Goal: Task Accomplishment & Management: Manage account settings

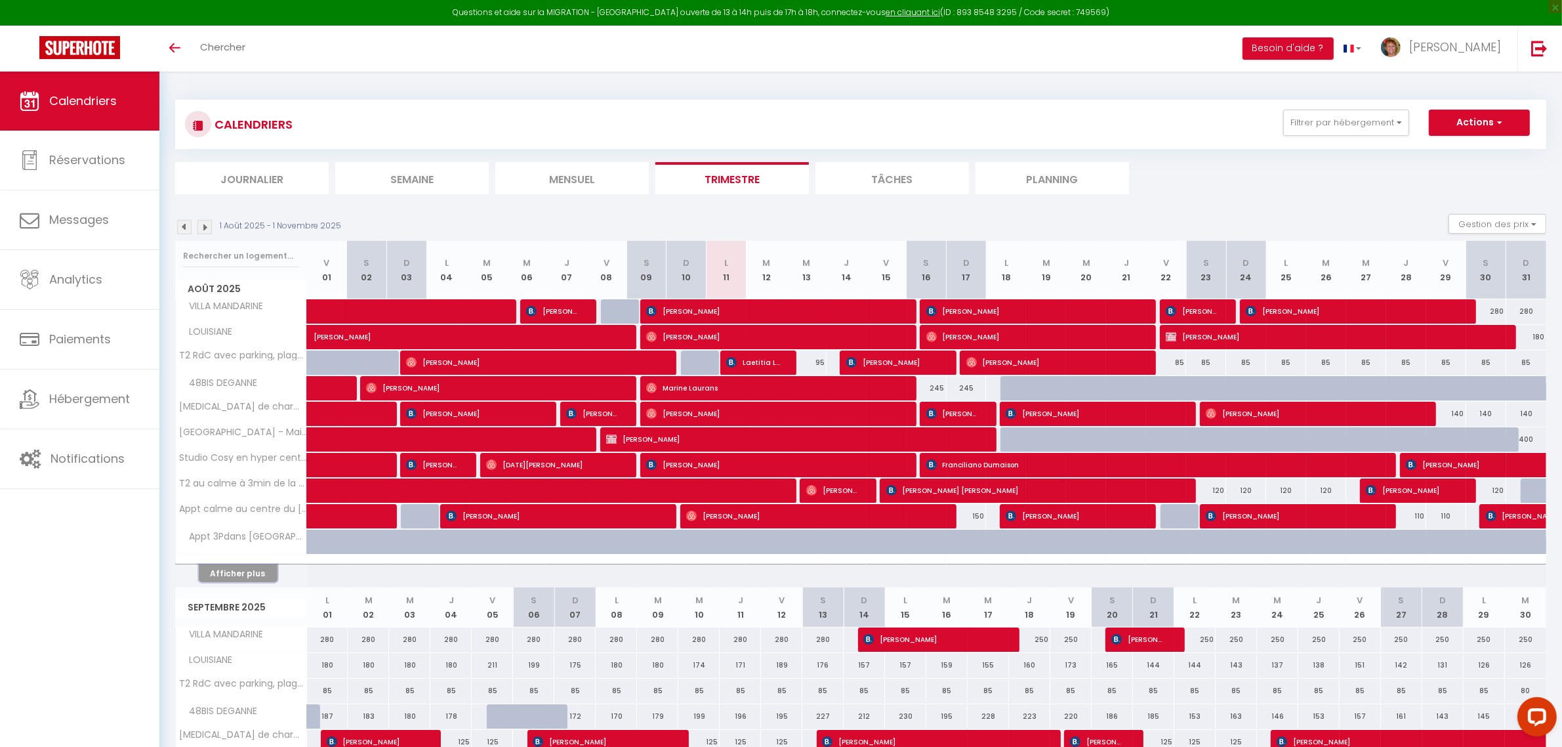
click at [241, 575] on button "Afficher plus" at bounding box center [238, 573] width 79 height 18
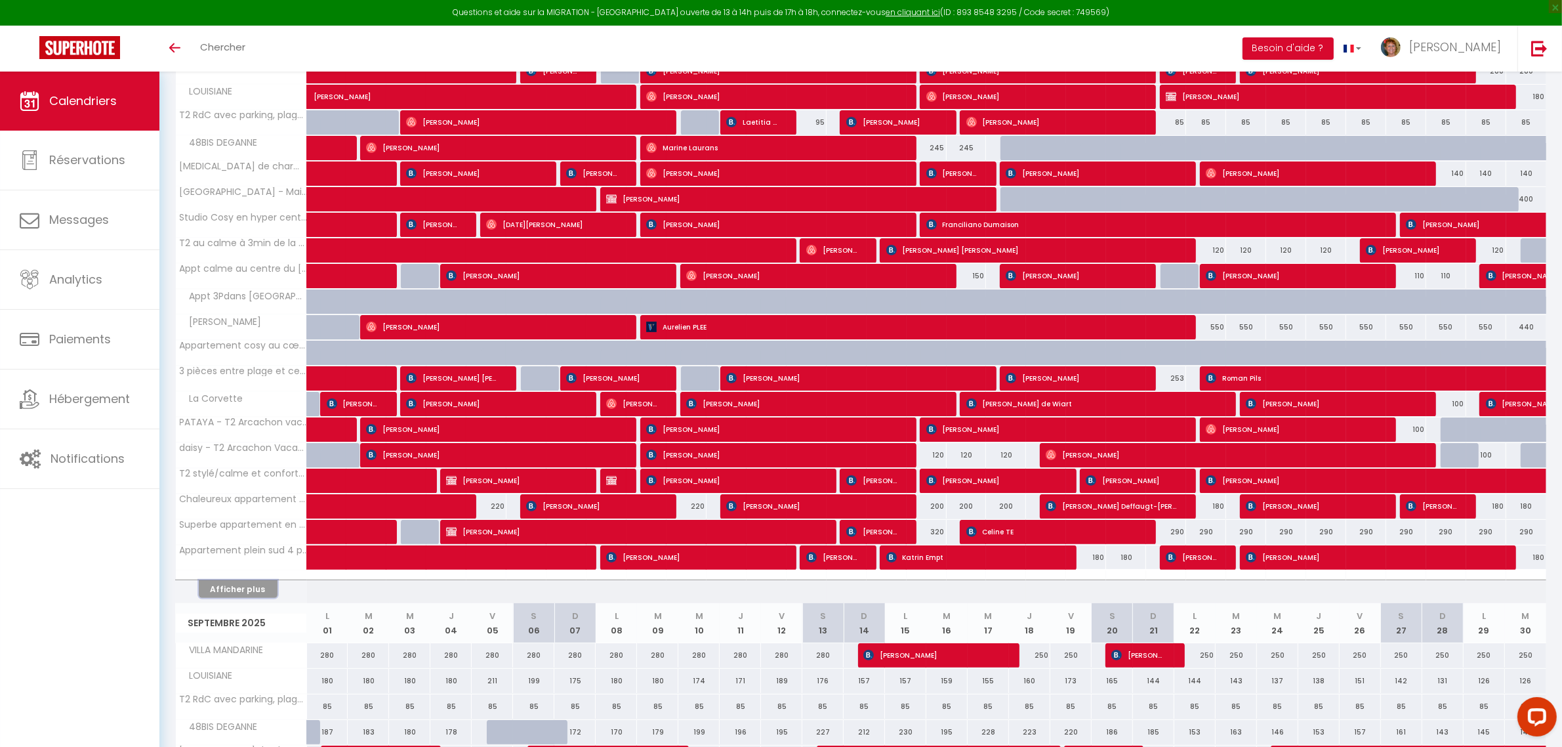
scroll to position [246, 0]
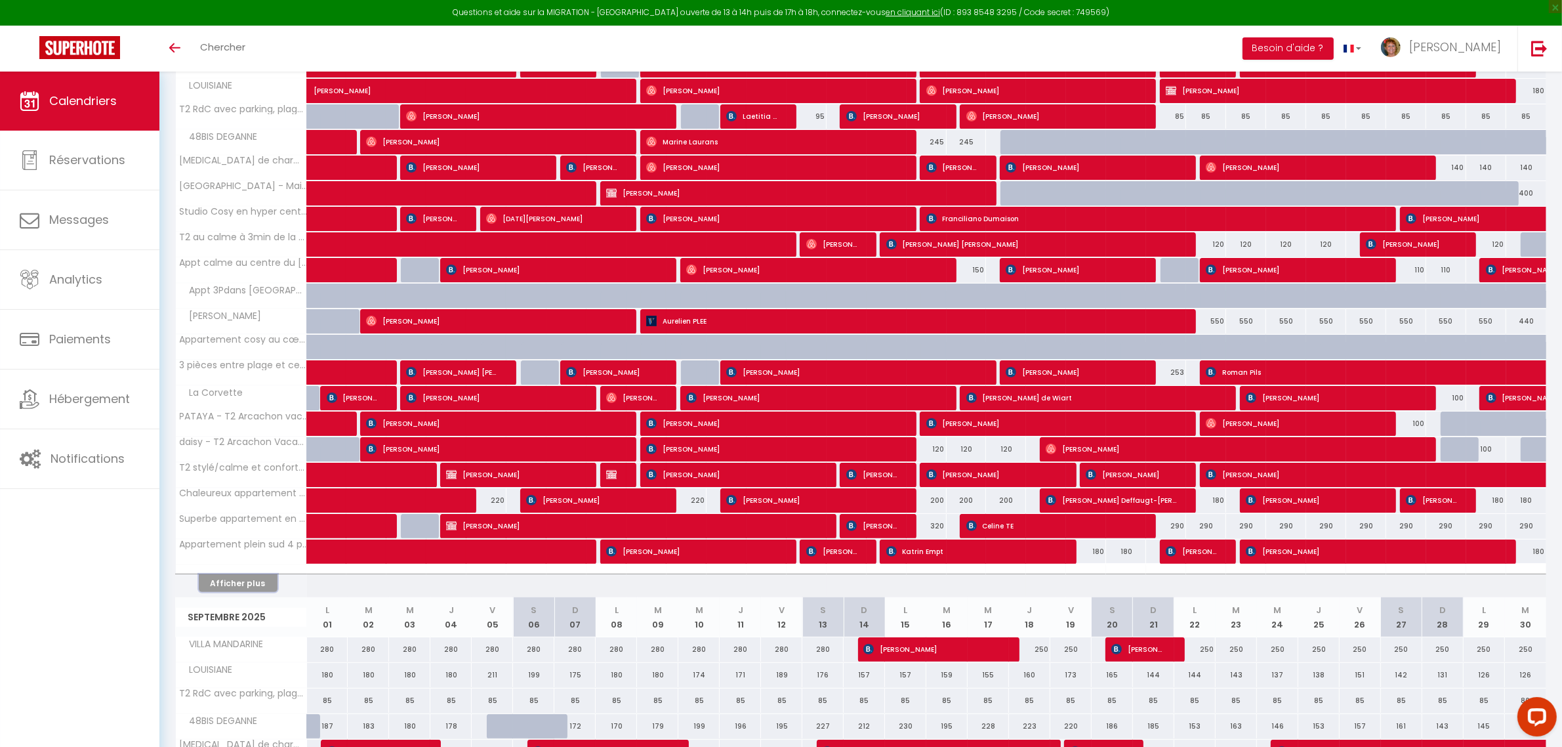
click at [230, 587] on button "Afficher plus" at bounding box center [238, 583] width 79 height 18
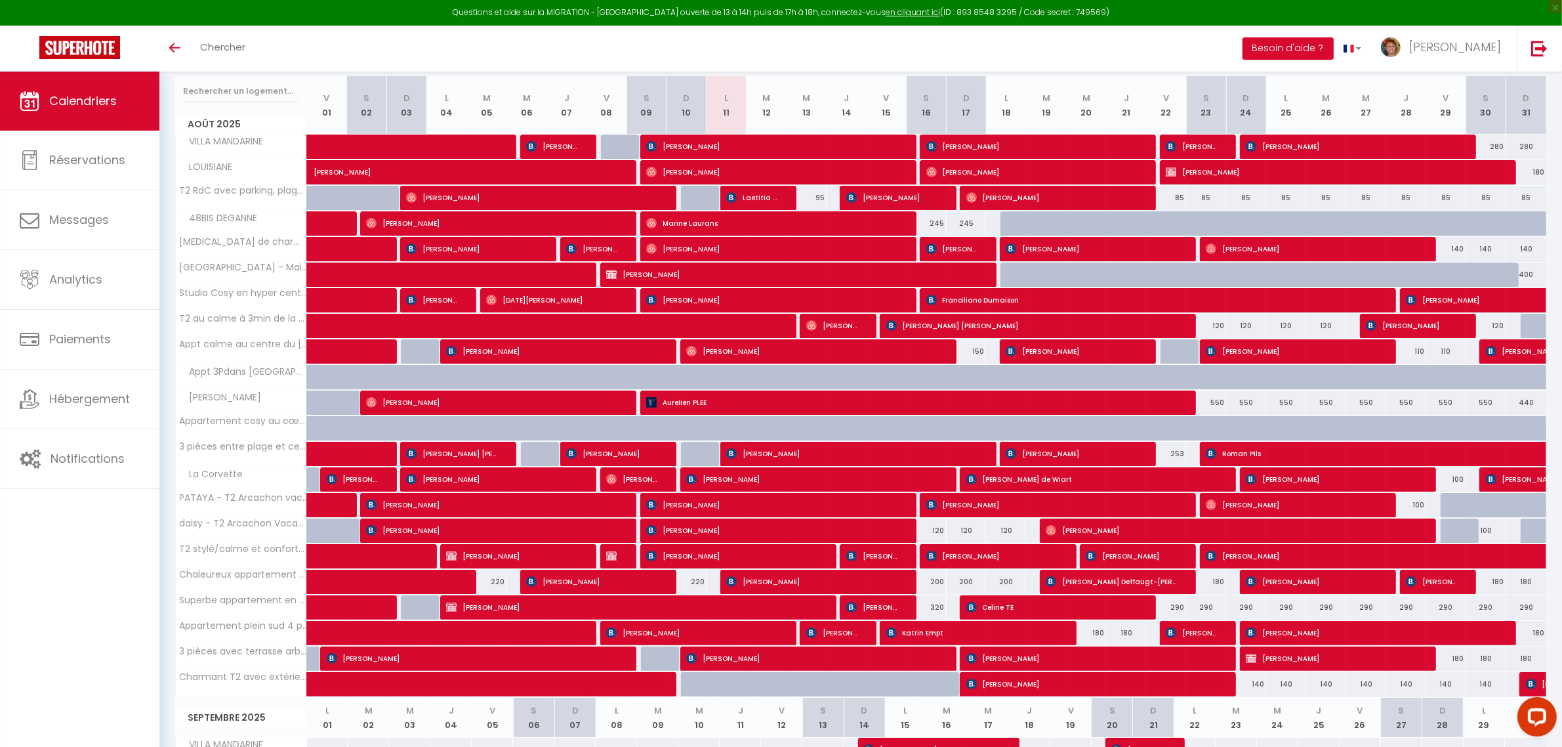
scroll to position [82, 0]
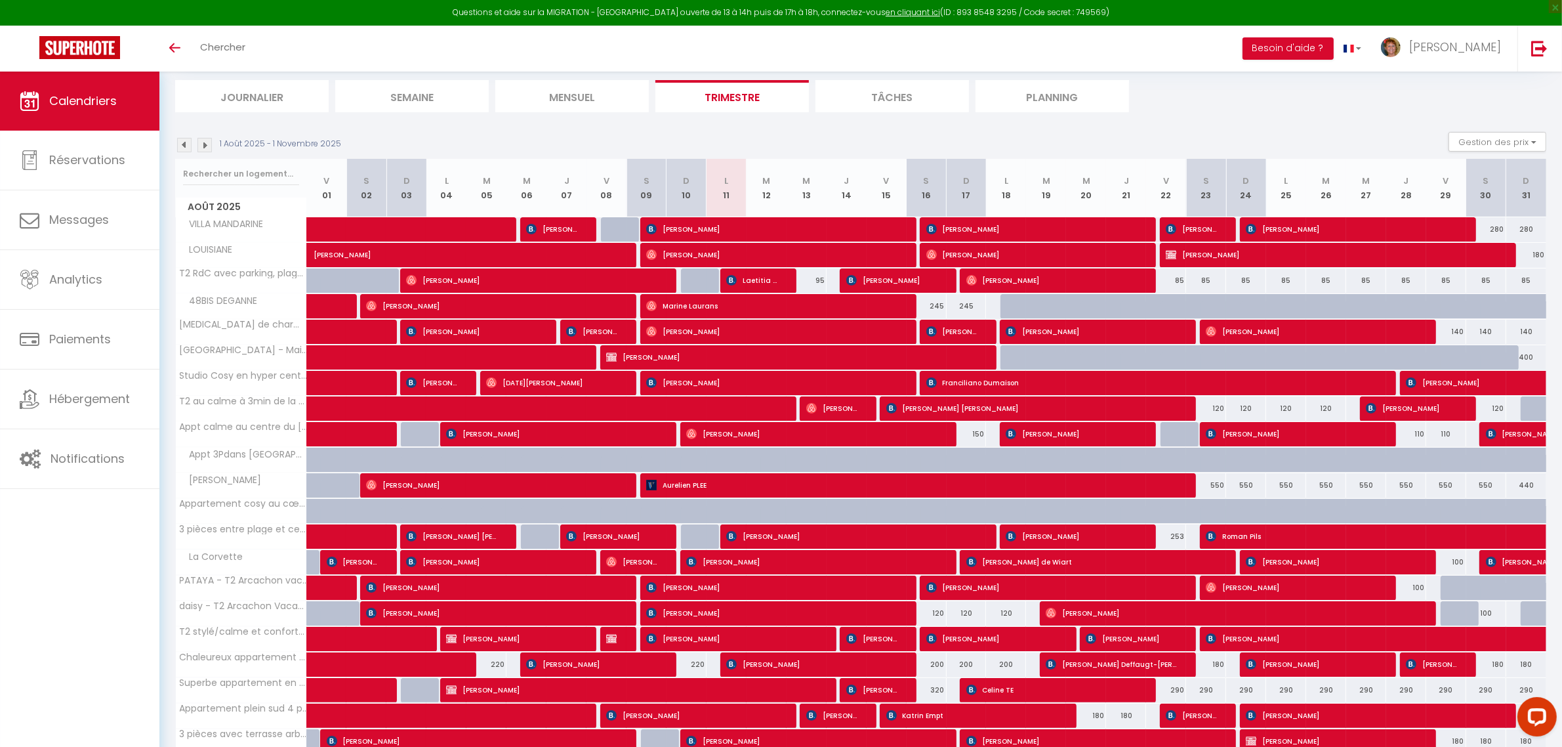
click at [1169, 283] on div "85" at bounding box center [1166, 280] width 40 height 24
type input "85"
type input "Ven 22 Août 2025"
type input "Sam 23 Août 2025"
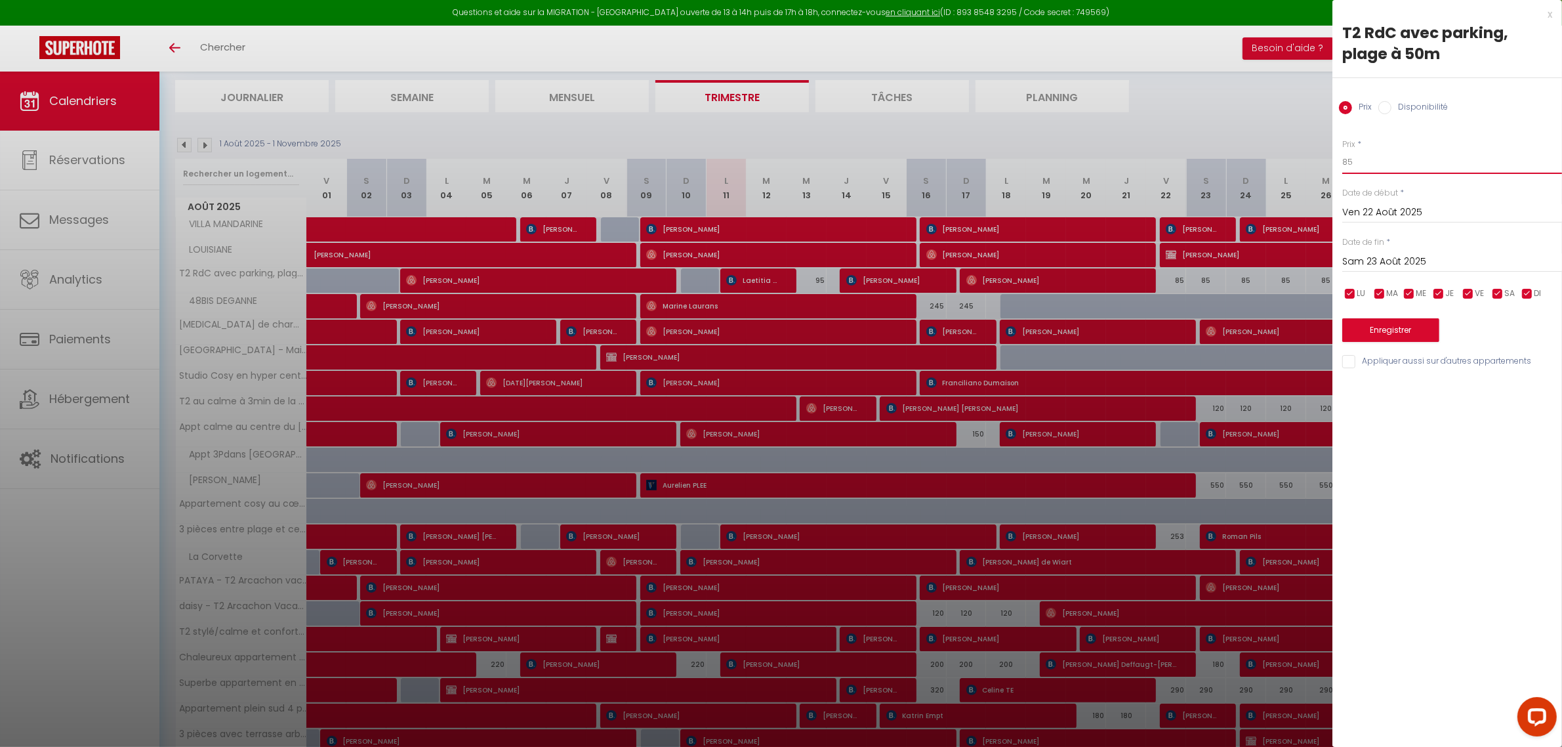
drag, startPoint x: 1373, startPoint y: 163, endPoint x: 1326, endPoint y: 145, distance: 49.8
drag, startPoint x: 1550, startPoint y: 11, endPoint x: 774, endPoint y: 589, distance: 966.8
click at [1550, 12] on div "x" at bounding box center [1443, 15] width 220 height 16
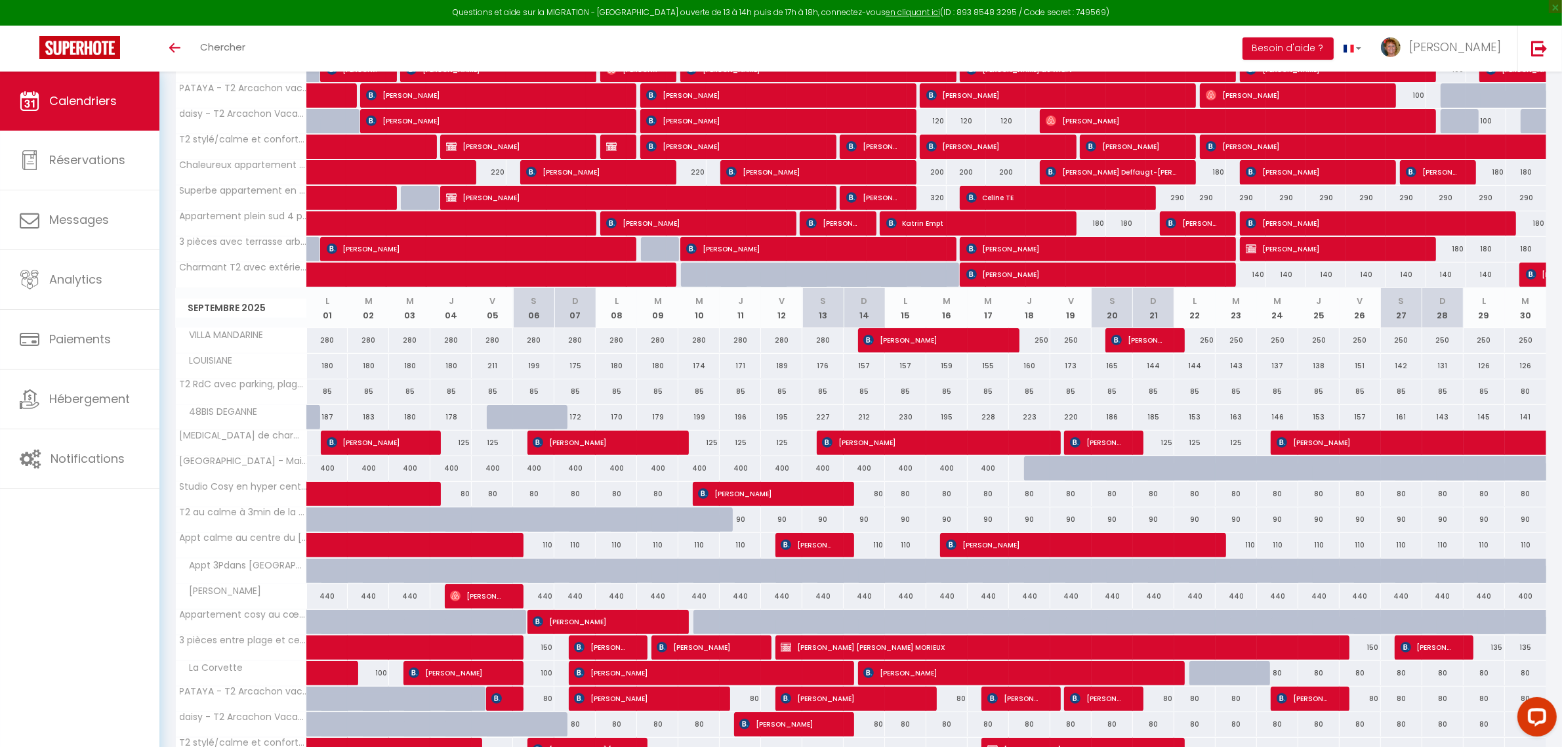
scroll to position [492, 0]
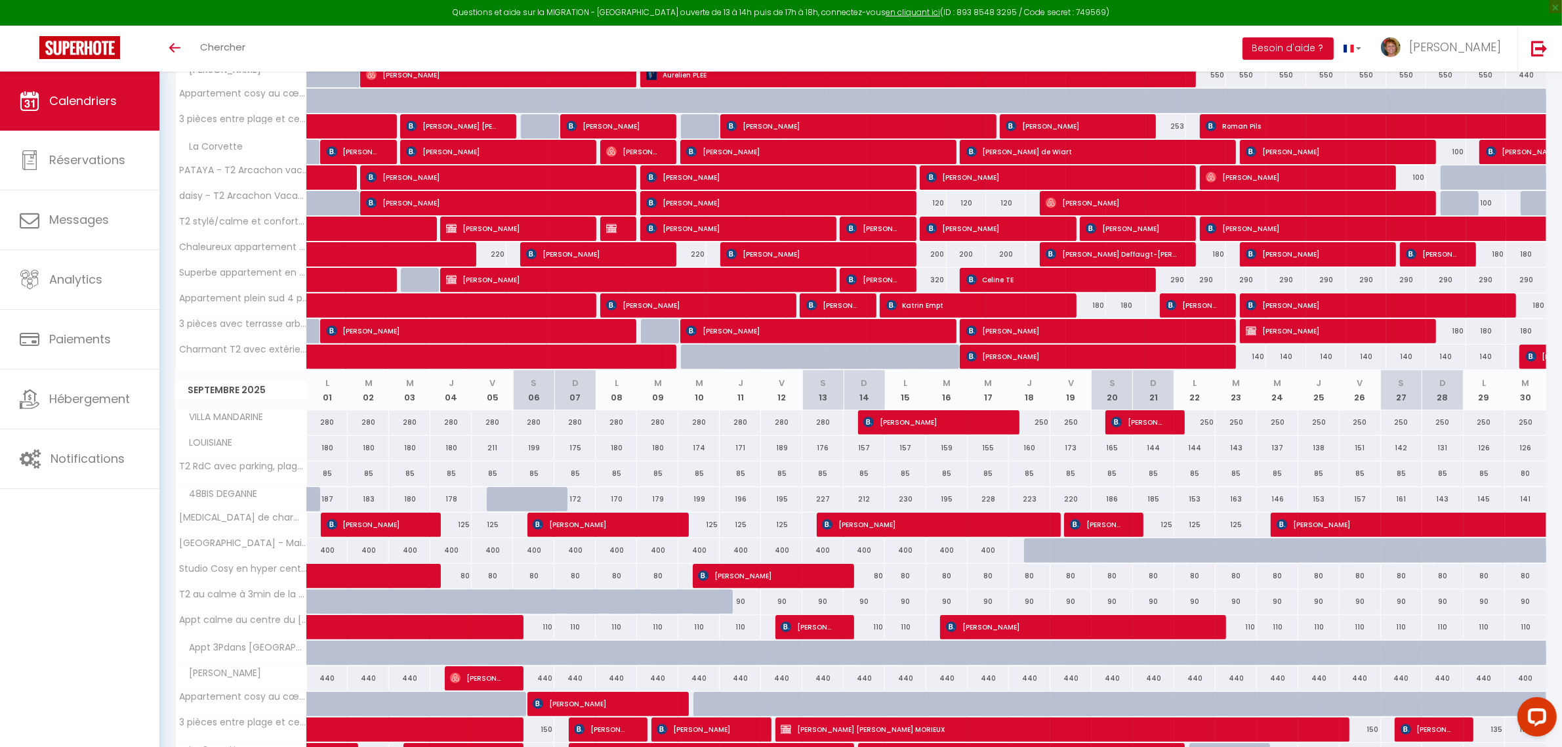
click at [1176, 280] on div "290" at bounding box center [1166, 280] width 40 height 24
type input "290"
type input "Ven 22 Août 2025"
type input "Sam 23 Août 2025"
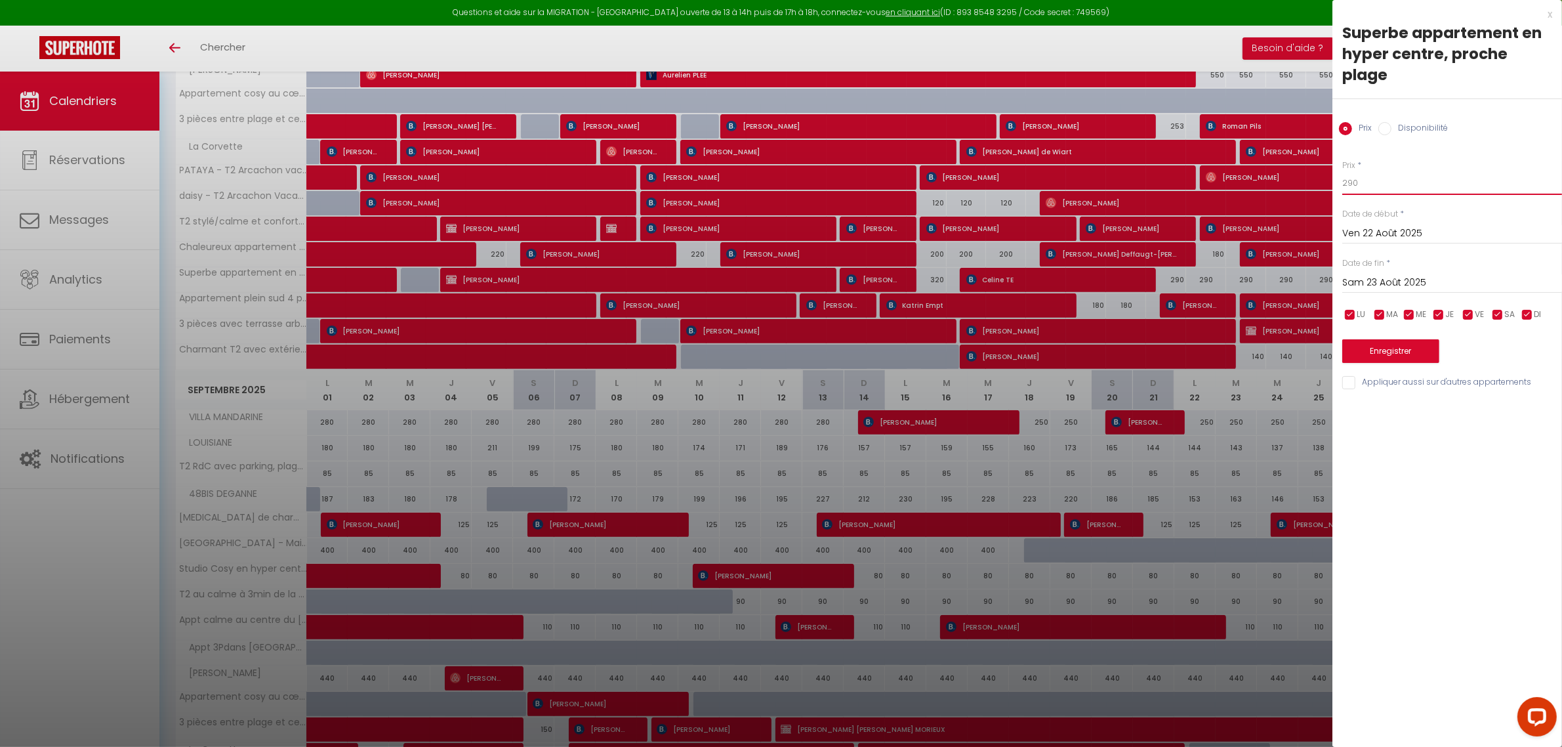
drag, startPoint x: 1356, startPoint y: 164, endPoint x: 1323, endPoint y: 164, distance: 32.8
click at [1323, 164] on body "Questions et aide sur la MIGRATION - Salle Zoom ouverte de 13 à 14h puis de 17h…" at bounding box center [781, 605] width 1562 height 2052
type input "270"
click at [1404, 274] on input "Sam 23 Août 2025" at bounding box center [1452, 282] width 220 height 17
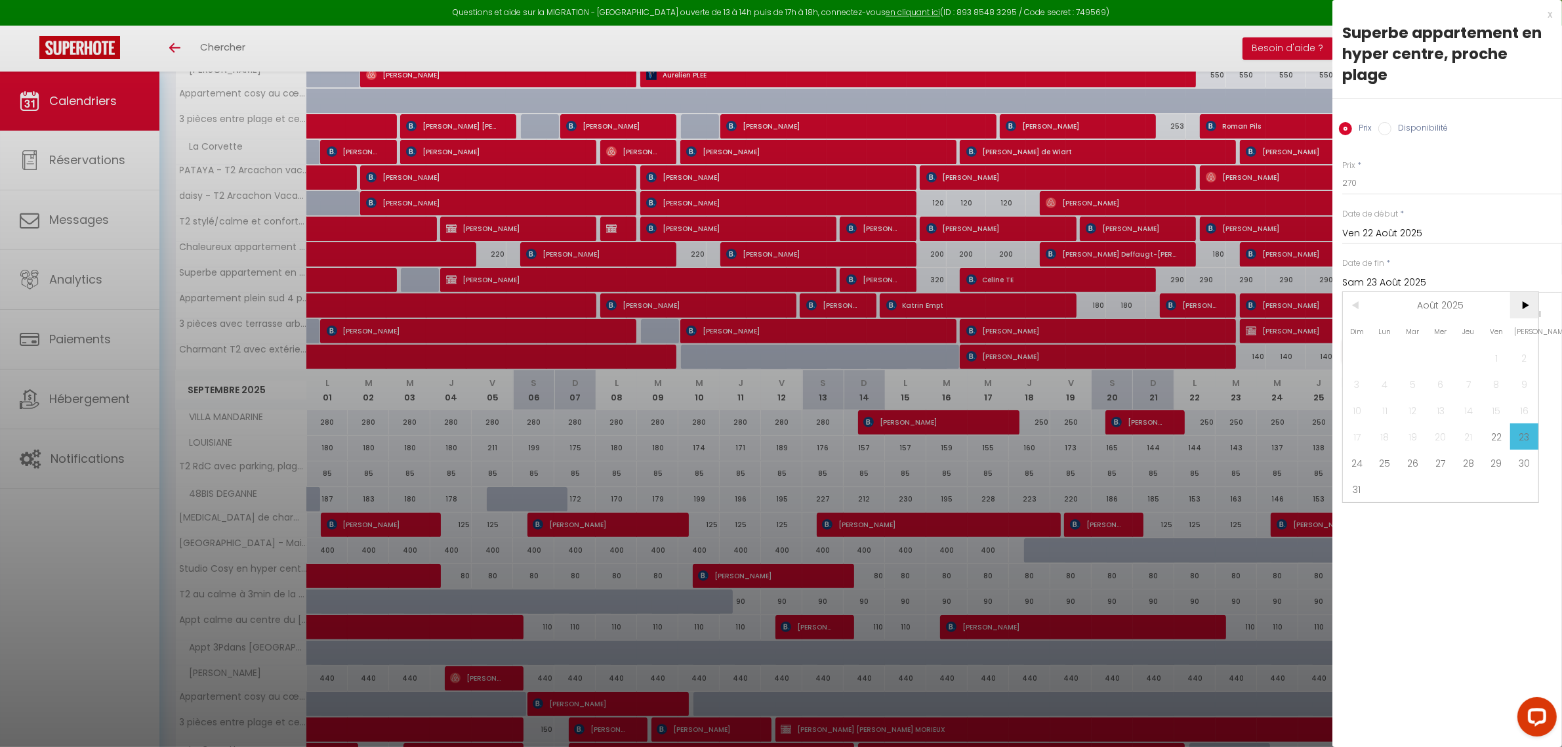
click at [1527, 292] on span ">" at bounding box center [1524, 305] width 28 height 26
click at [1440, 371] on span "10" at bounding box center [1441, 384] width 28 height 26
type input "Mer 10 Septembre 2025"
click at [1414, 339] on button "Enregistrer" at bounding box center [1390, 351] width 97 height 24
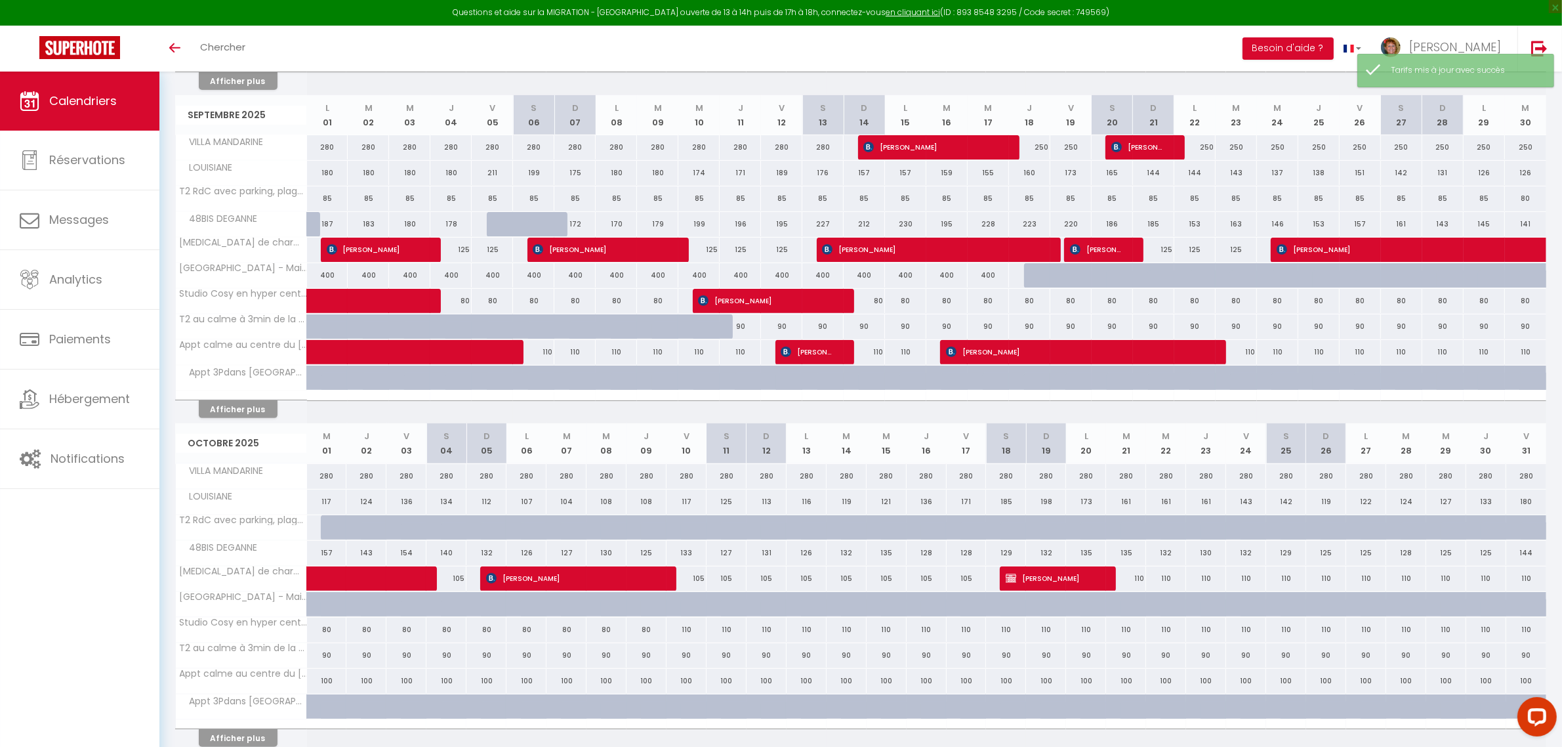
scroll to position [246, 0]
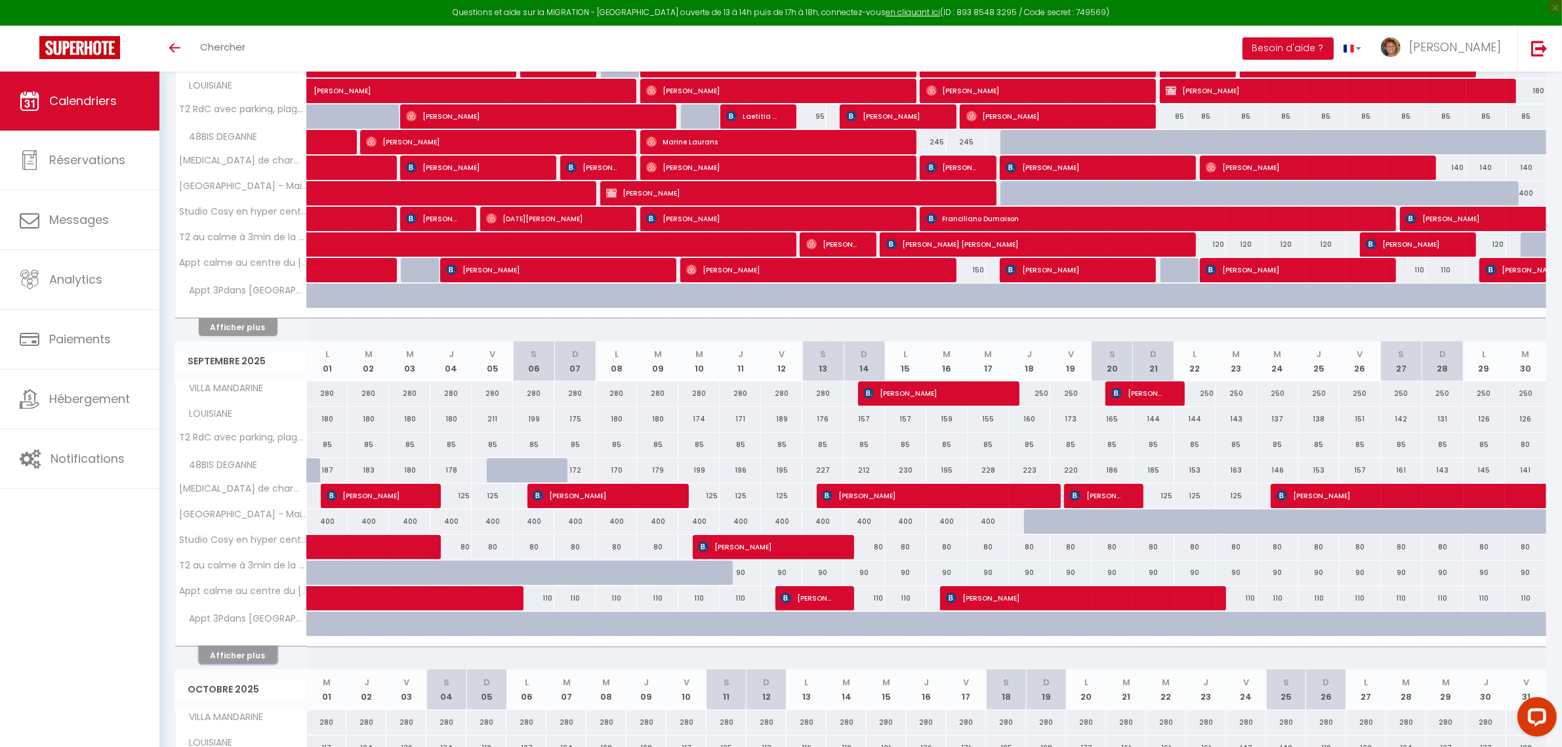
click at [224, 657] on button "Afficher plus" at bounding box center [238, 655] width 79 height 18
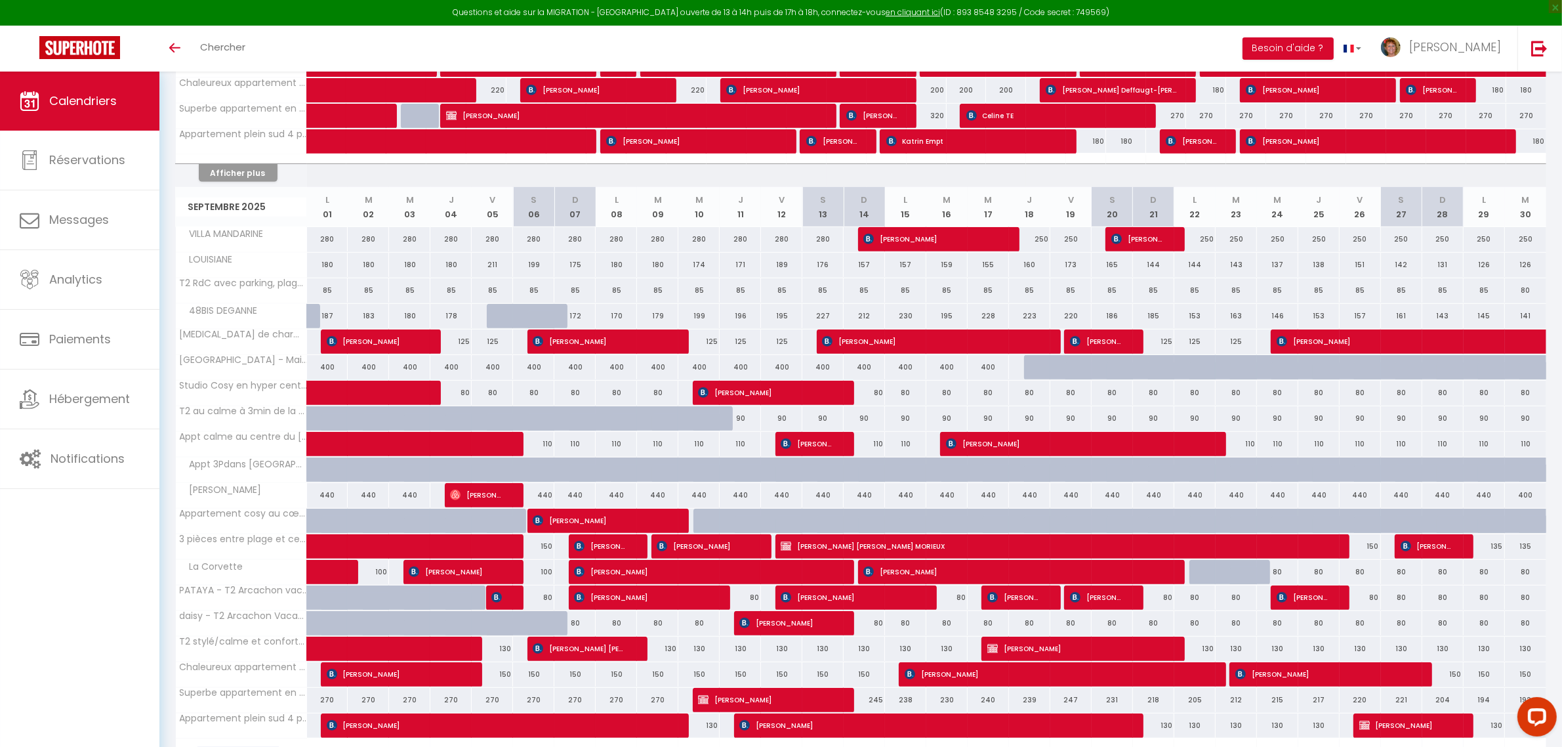
scroll to position [902, 0]
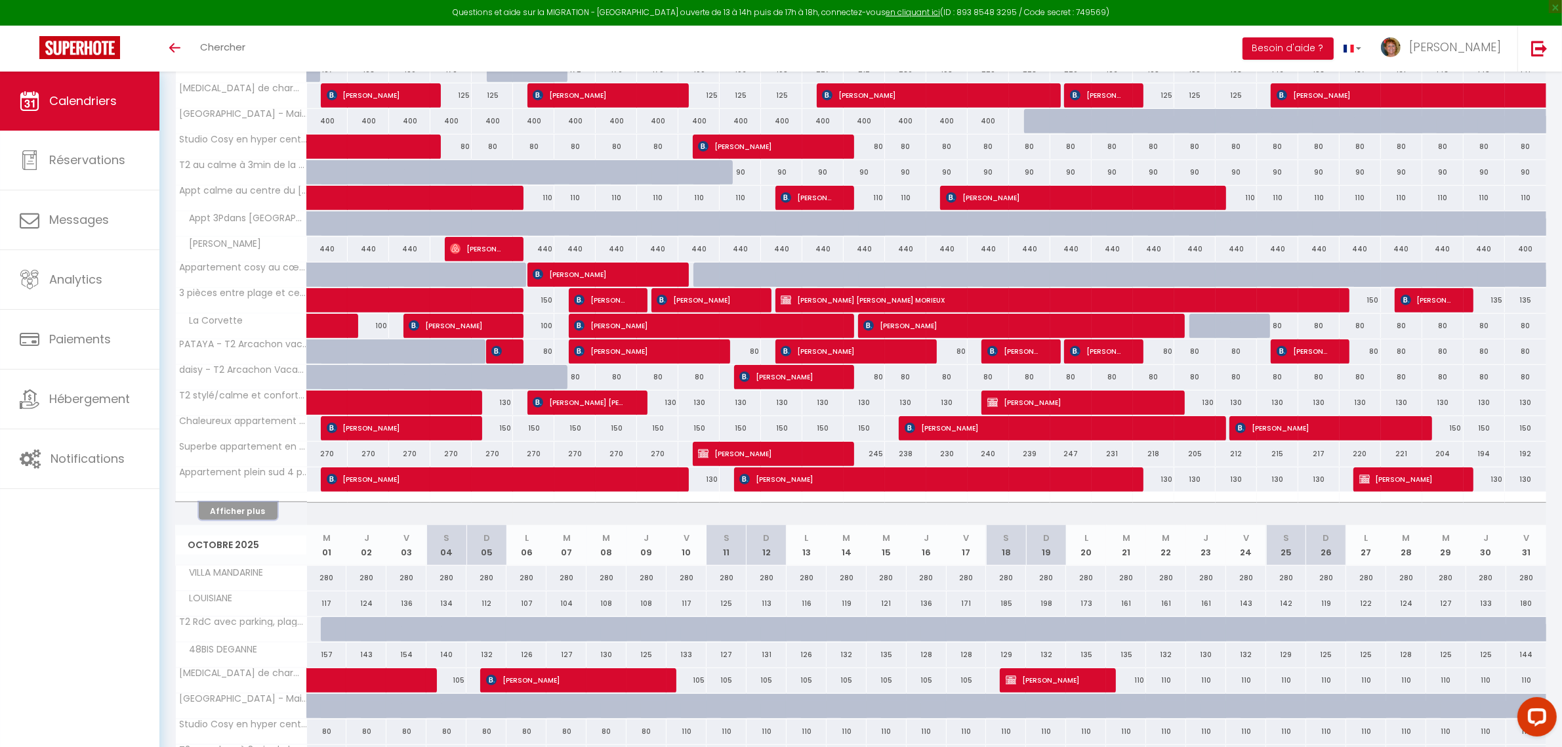
click at [255, 513] on button "Afficher plus" at bounding box center [238, 511] width 79 height 18
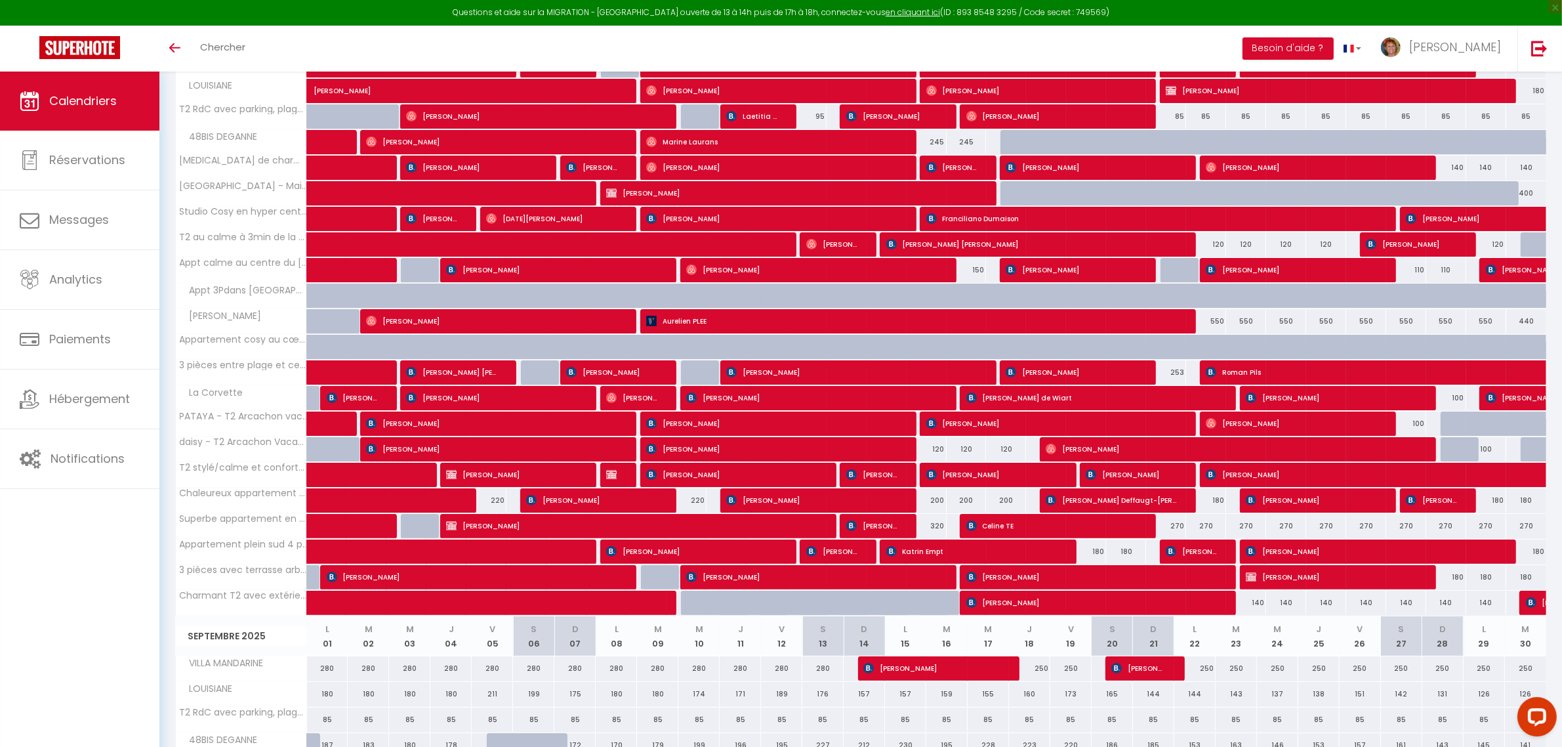
scroll to position [100, 0]
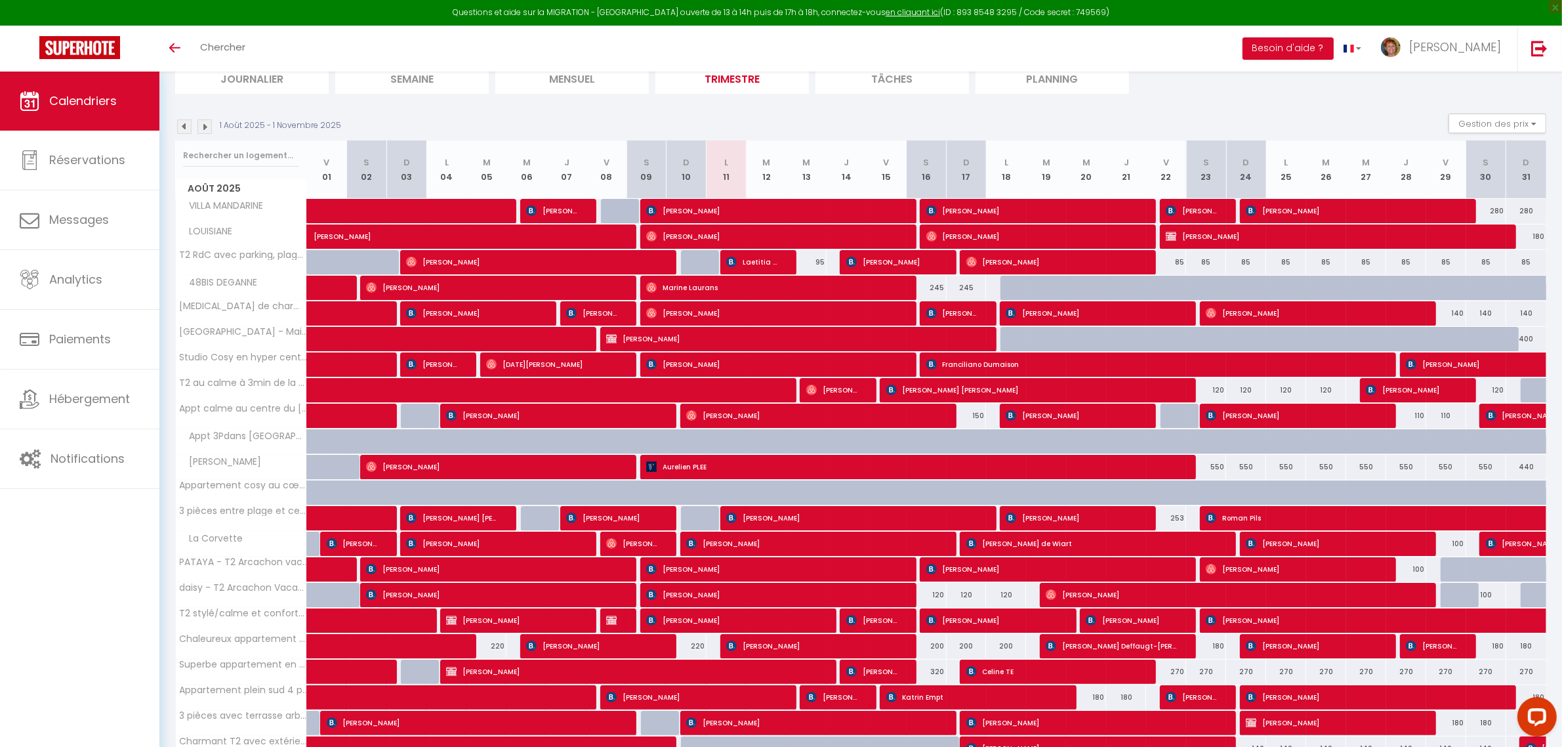
click at [1533, 234] on div "180" at bounding box center [1526, 236] width 40 height 24
type input "180"
type input "Dim 31 Août 2025"
type input "Lun 01 Septembre 2025"
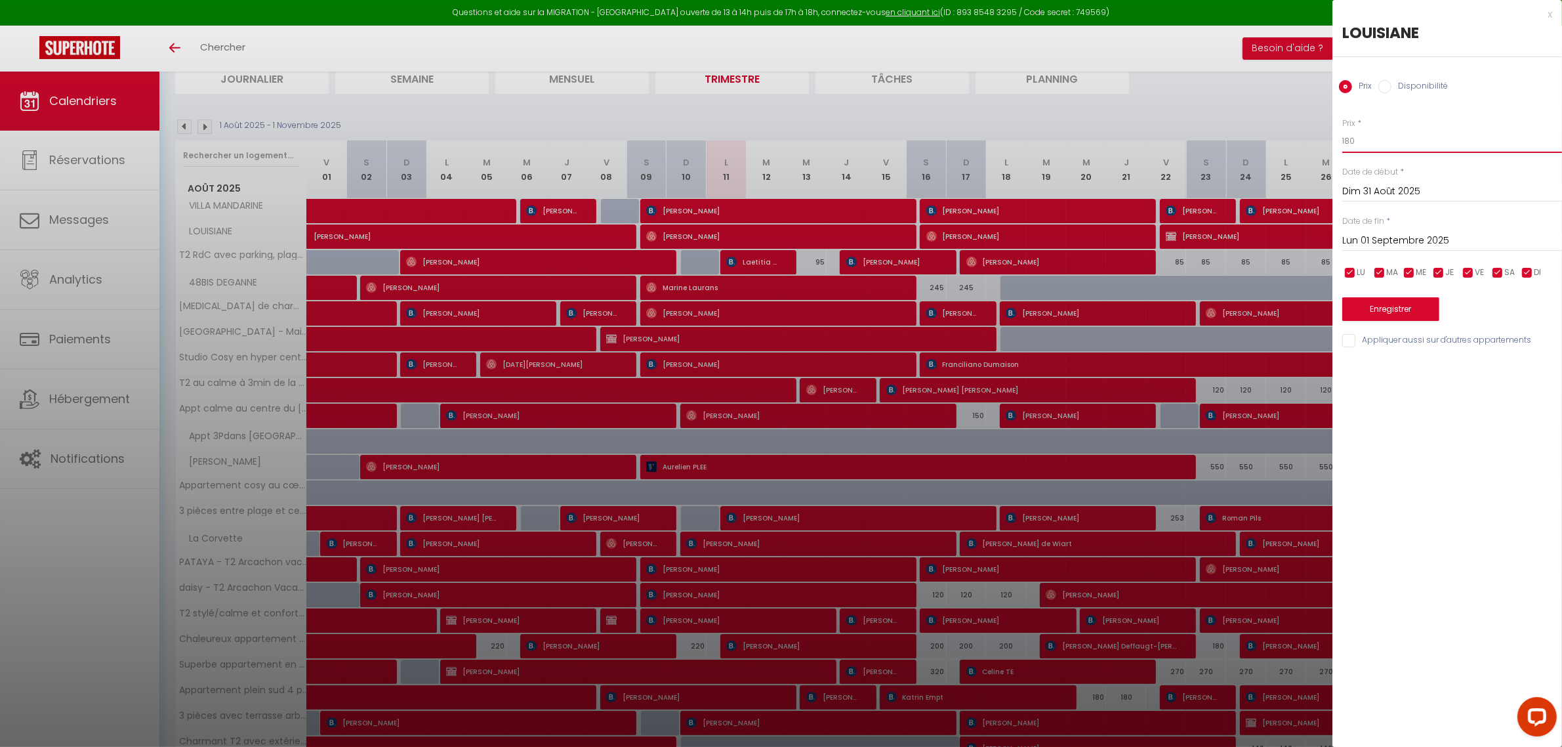
drag, startPoint x: 1356, startPoint y: 142, endPoint x: 1309, endPoint y: 148, distance: 47.6
type input "150"
click at [1389, 243] on input "Lun 01 Septembre 2025" at bounding box center [1452, 240] width 220 height 17
click at [1527, 263] on span ">" at bounding box center [1524, 263] width 28 height 26
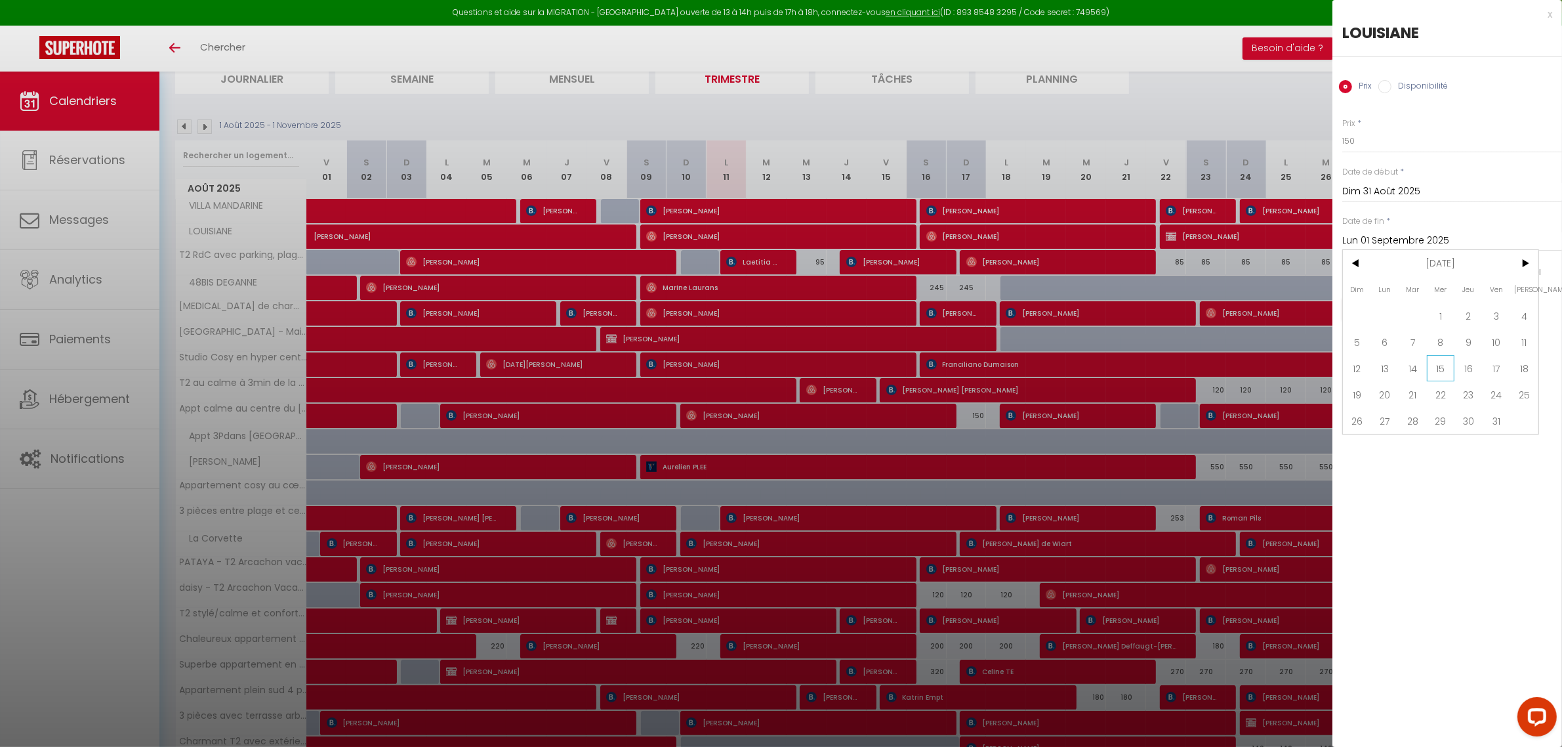
click at [1440, 375] on span "15" at bounding box center [1441, 368] width 28 height 26
type input "Mer 15 Octobre 2025"
click at [1408, 313] on button "Enregistrer" at bounding box center [1390, 309] width 97 height 24
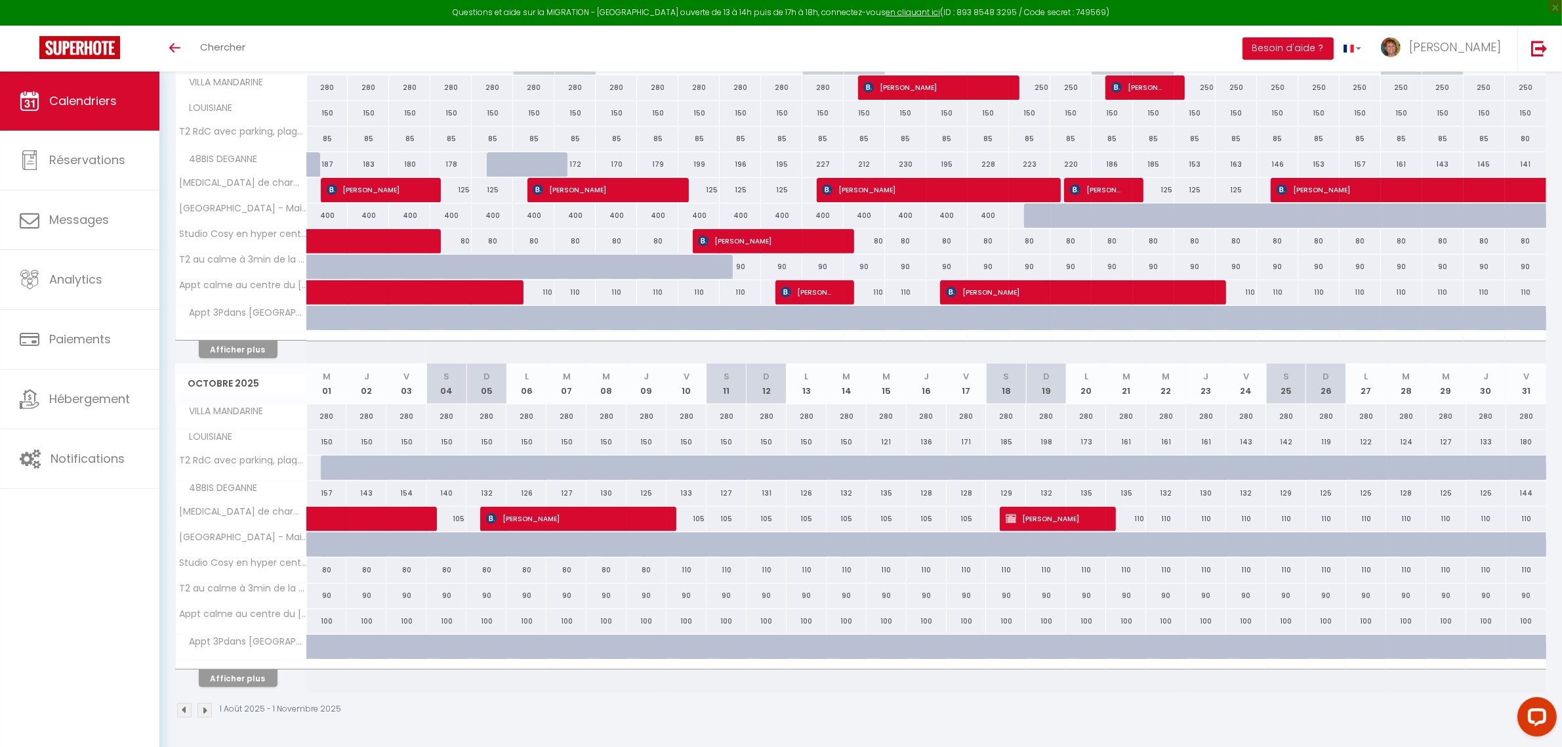
scroll to position [310, 0]
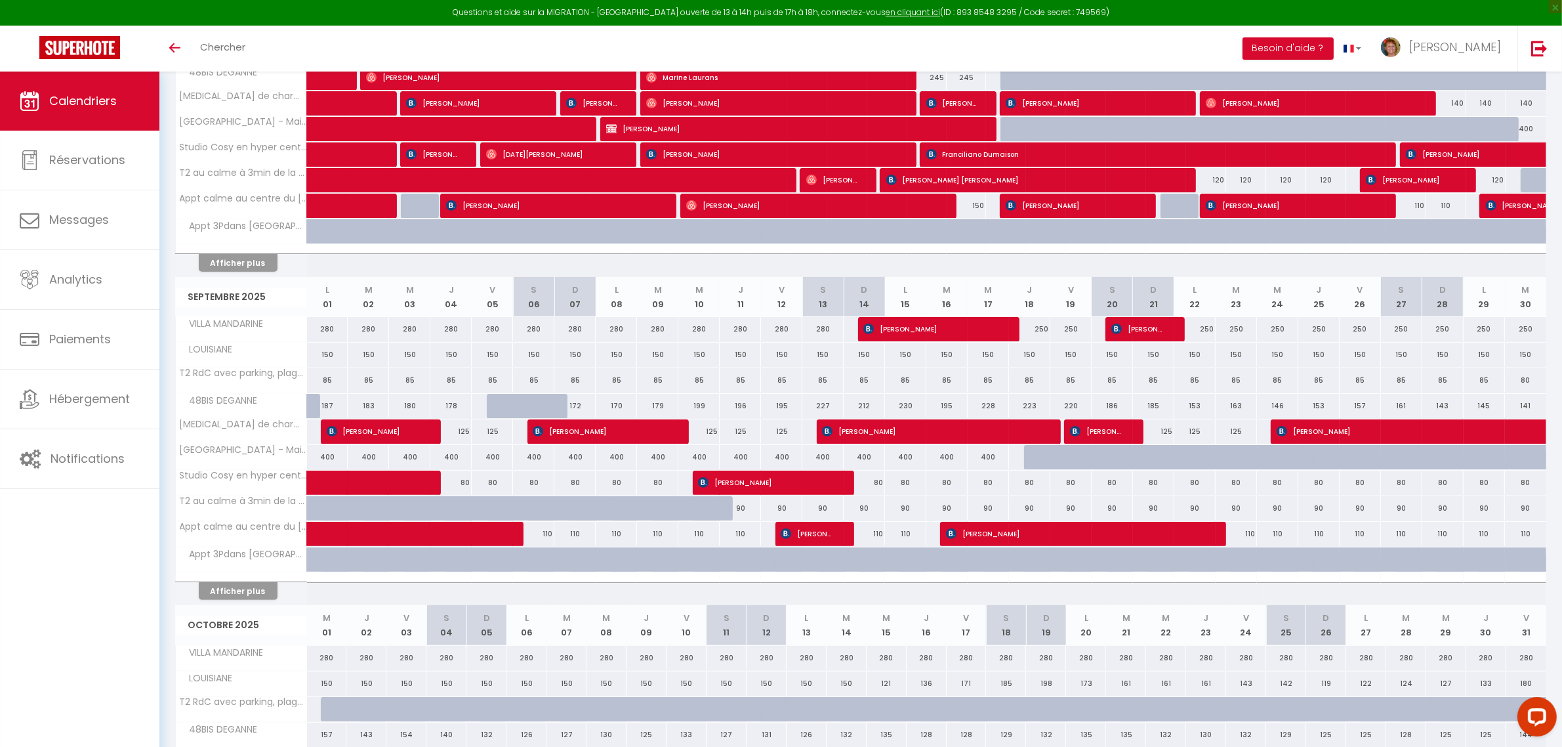
click at [533, 356] on div "150" at bounding box center [533, 354] width 41 height 24
type input "150"
type input "Sam 06 Septembre 2025"
type input "Dim 07 Septembre 2025"
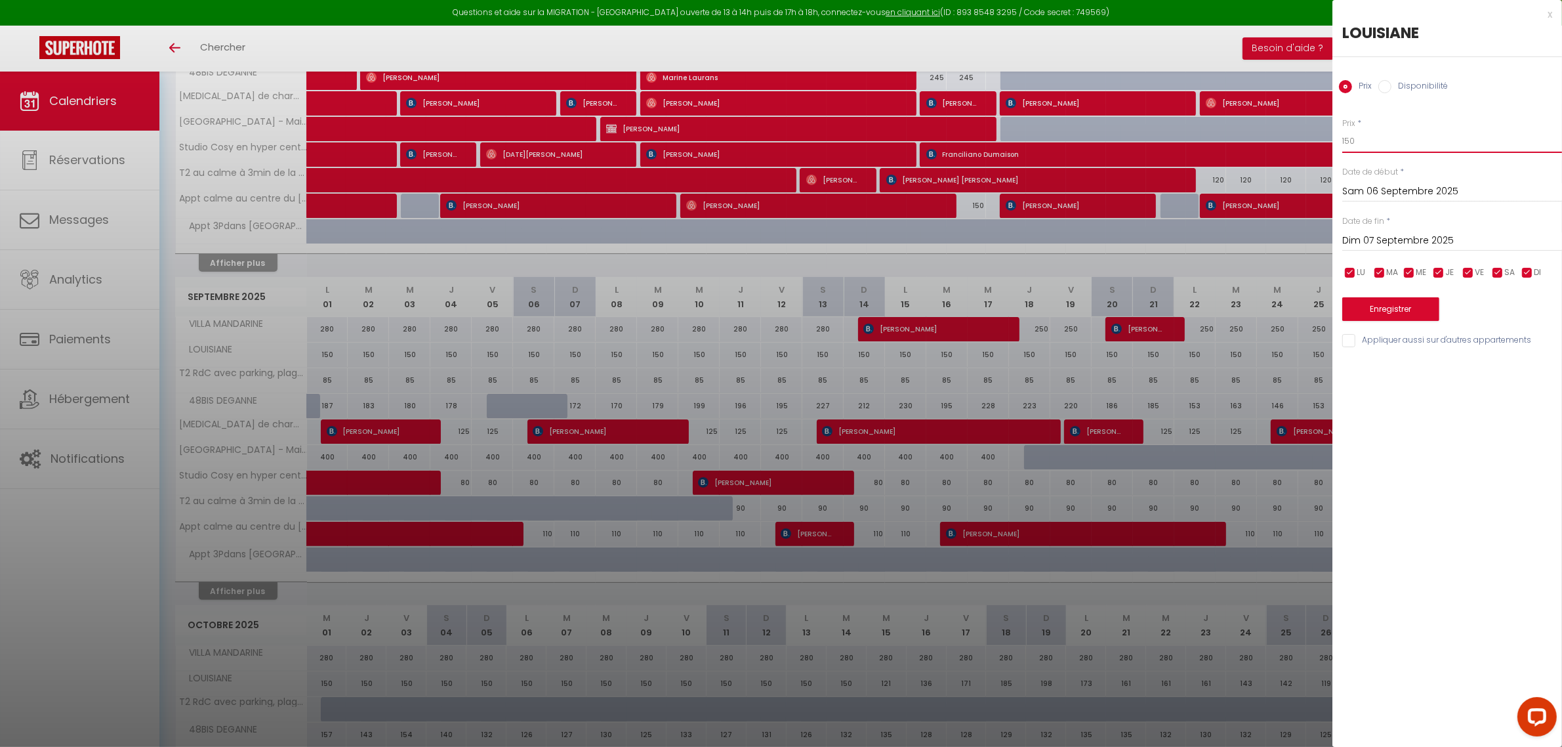
drag, startPoint x: 1358, startPoint y: 142, endPoint x: 1333, endPoint y: 136, distance: 25.6
click at [1333, 136] on div "Prix * 150 Statut * Disponible Indisponible Date de début * Sam 06 Septembre 20…" at bounding box center [1448, 225] width 230 height 248
type input "125"
click at [1418, 235] on input "Dim 07 Septembre 2025" at bounding box center [1452, 240] width 220 height 17
drag, startPoint x: 1416, startPoint y: 421, endPoint x: 1415, endPoint y: 371, distance: 49.2
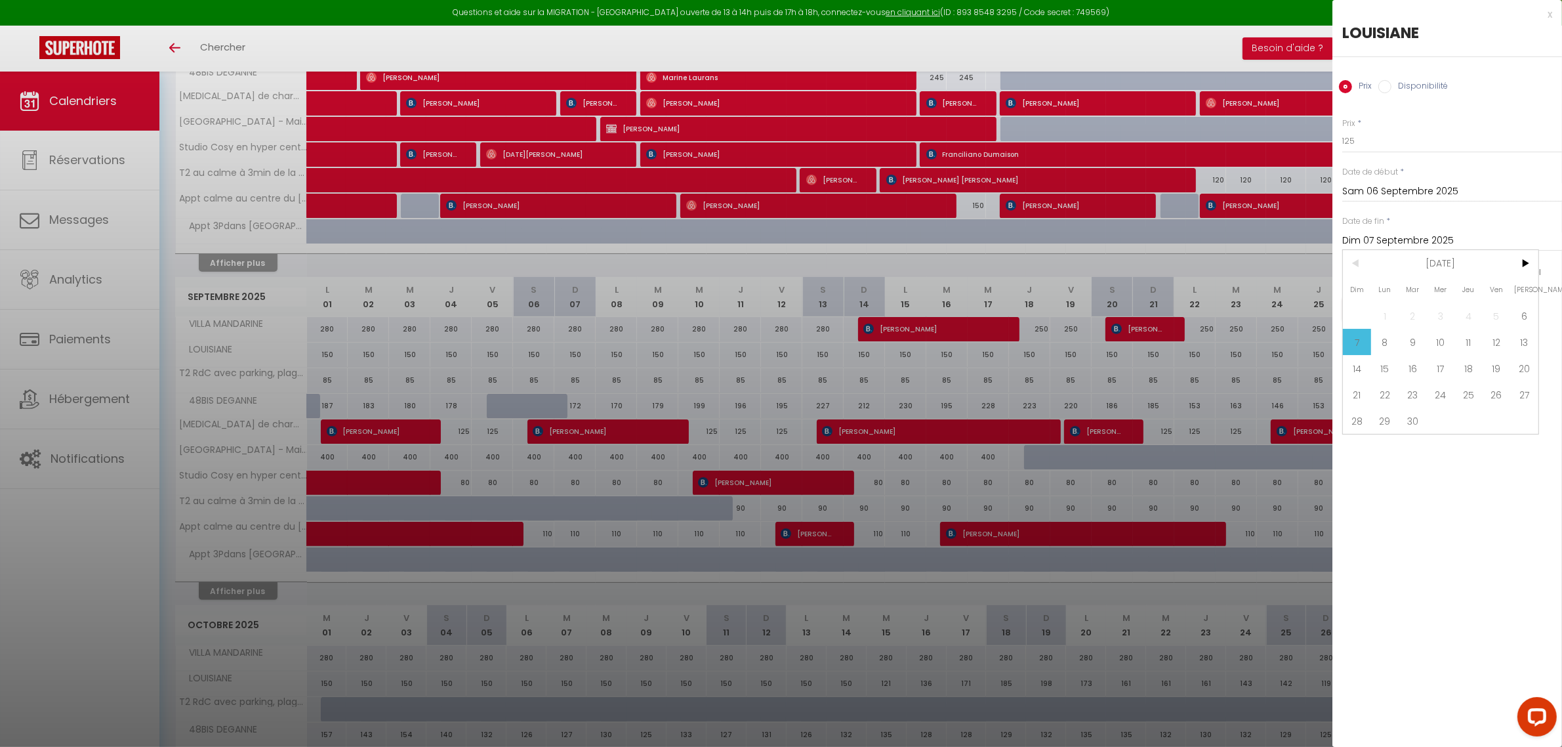
click at [1416, 422] on span "30" at bounding box center [1413, 420] width 28 height 26
type input "Mar 30 Septembre 2025"
click at [1399, 312] on button "Enregistrer" at bounding box center [1390, 309] width 97 height 24
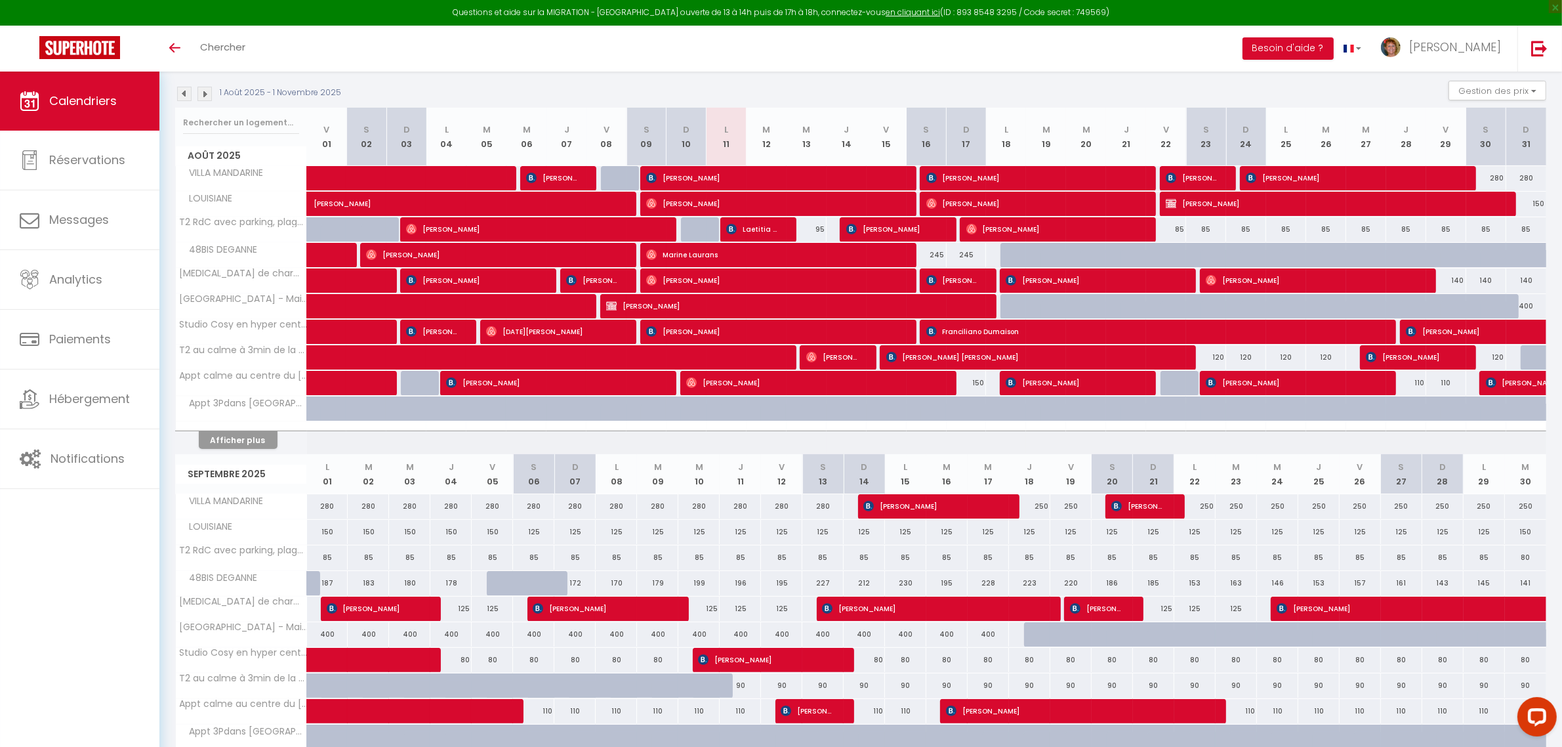
scroll to position [0, 0]
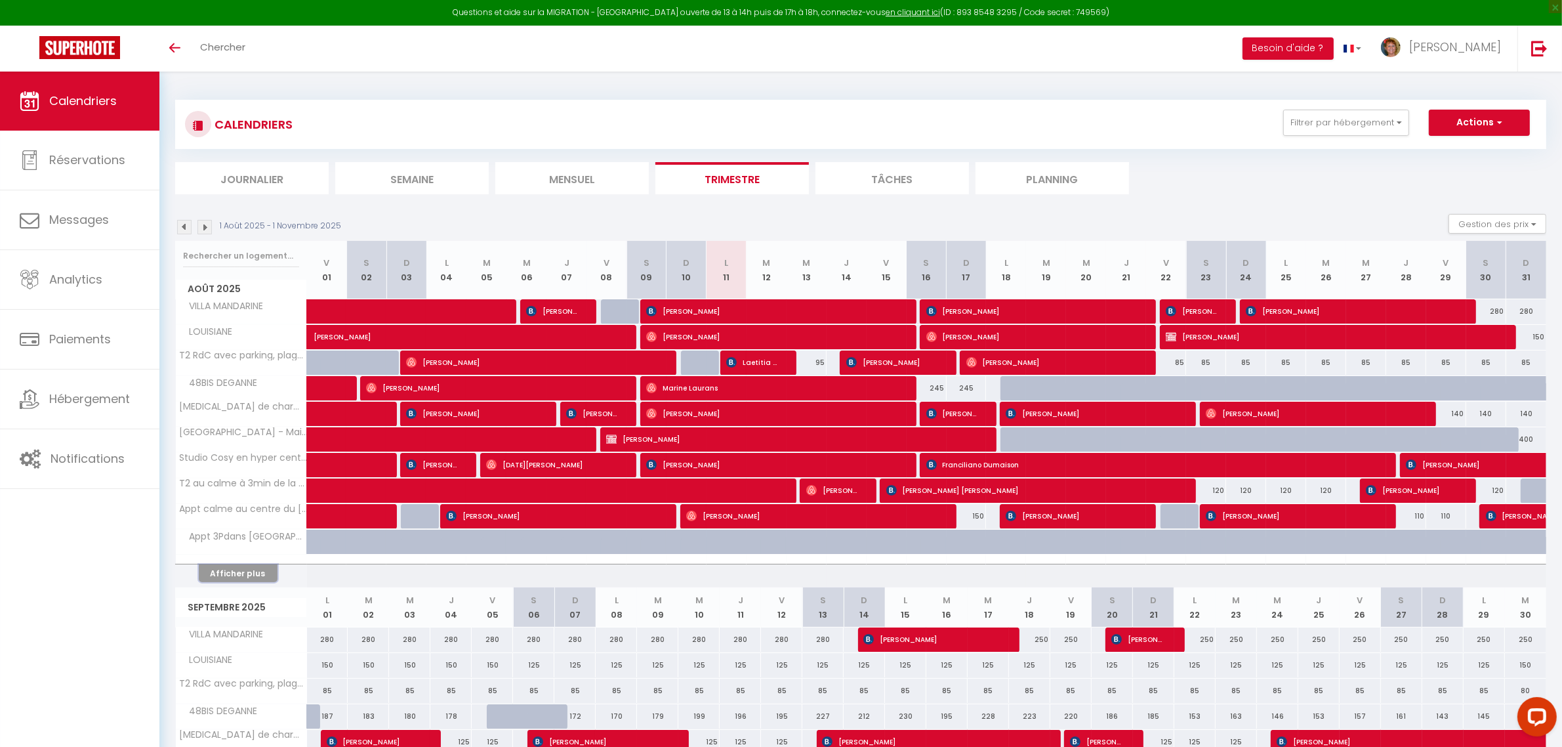
click at [251, 571] on button "Afficher plus" at bounding box center [238, 573] width 79 height 18
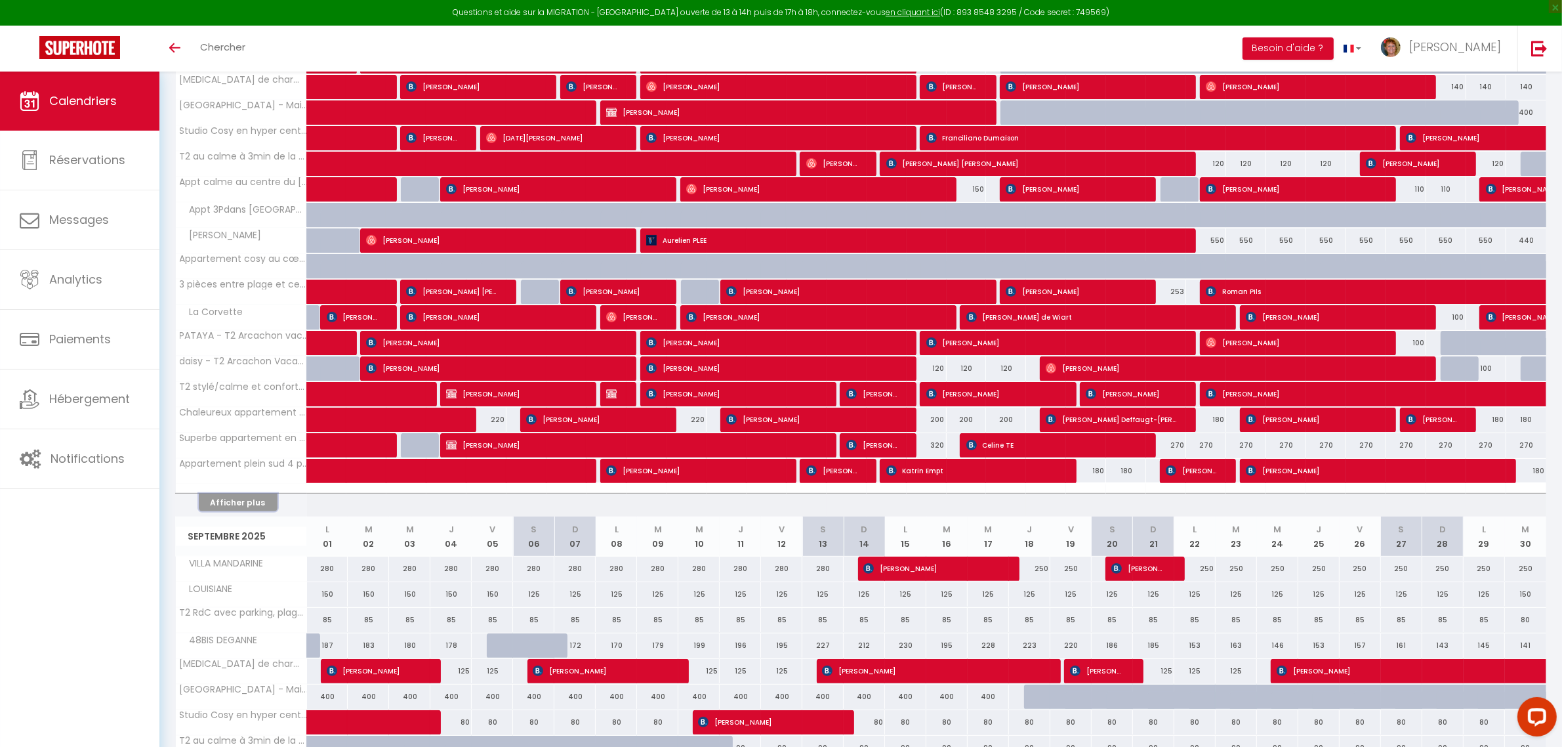
scroll to position [328, 0]
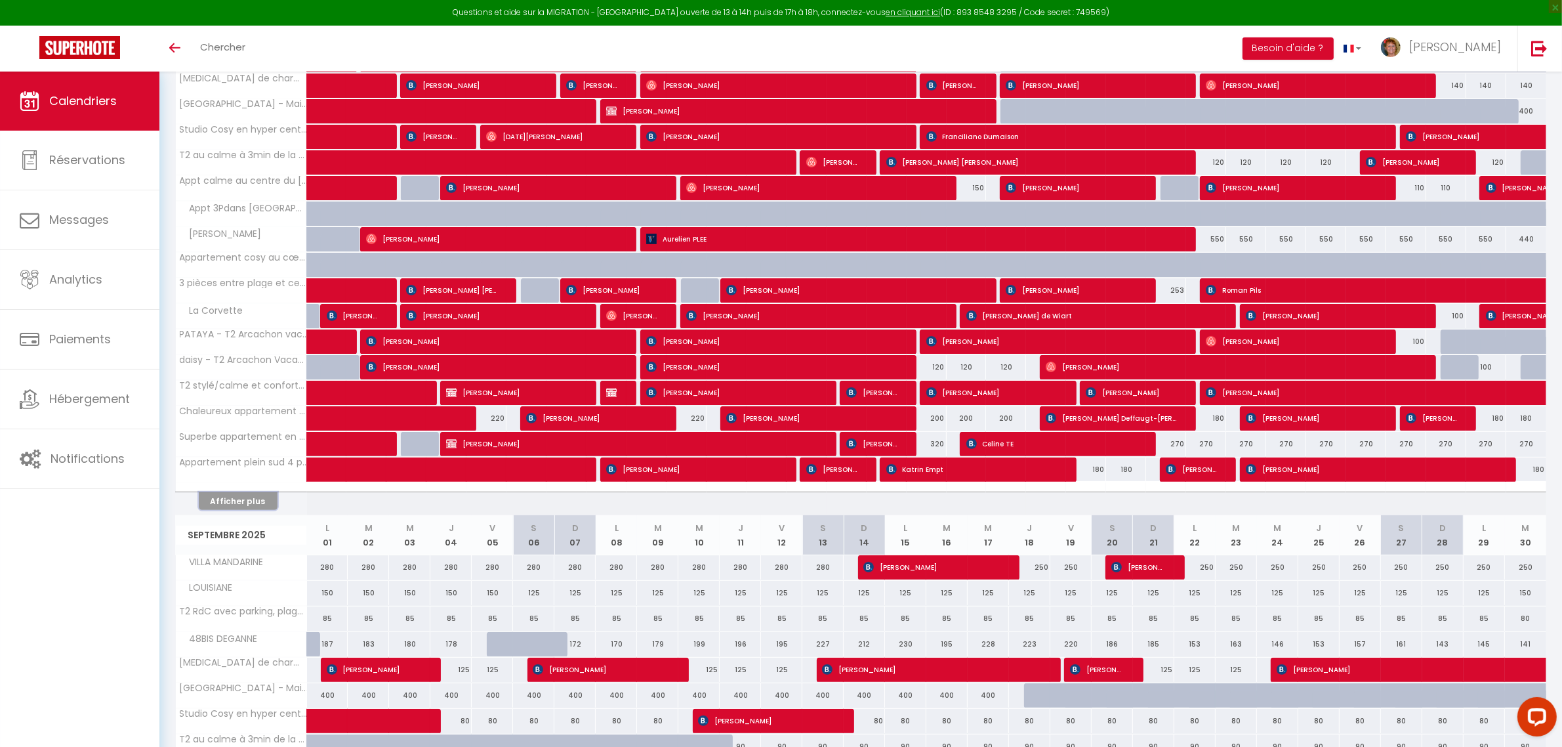
click at [233, 500] on button "Afficher plus" at bounding box center [238, 501] width 79 height 18
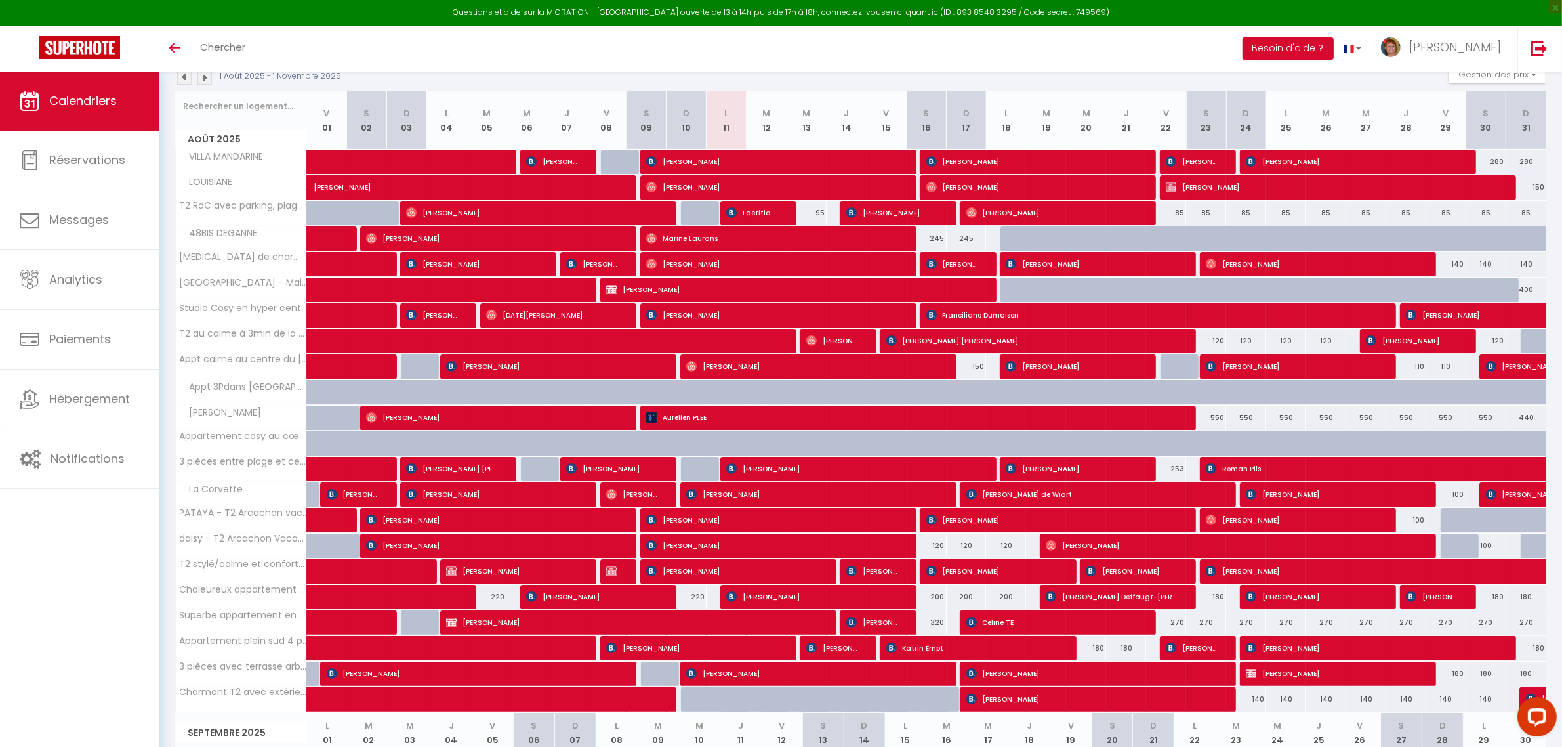
scroll to position [164, 0]
